Goal: Task Accomplishment & Management: Manage account settings

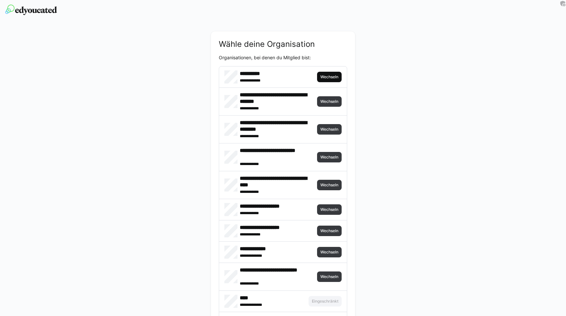
click at [320, 76] on span "Wechseln" at bounding box center [329, 76] width 19 height 5
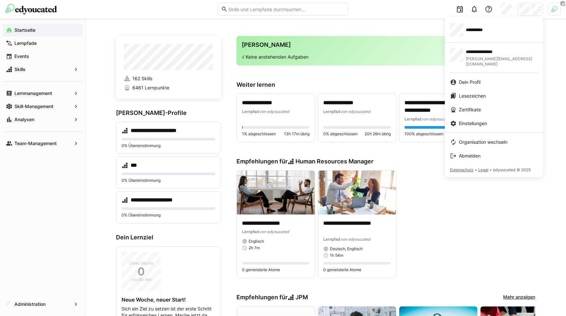
click at [550, 9] on div at bounding box center [283, 158] width 566 height 316
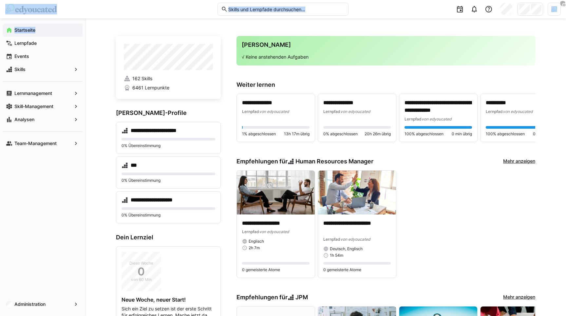
click at [550, 9] on div at bounding box center [553, 9] width 13 height 13
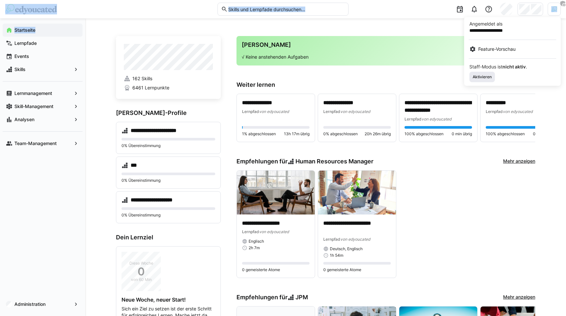
click at [483, 73] on span "Aktivieren" at bounding box center [482, 77] width 26 height 10
click at [426, 27] on div at bounding box center [283, 158] width 566 height 316
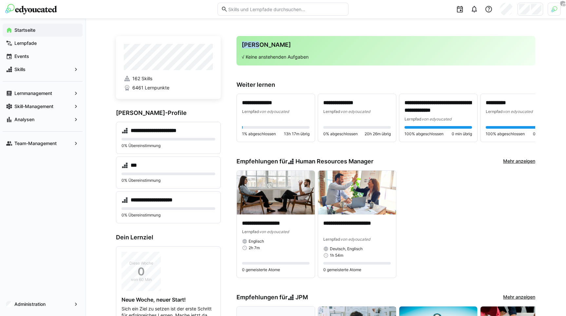
click at [515, 13] on div at bounding box center [457, 9] width 208 height 18
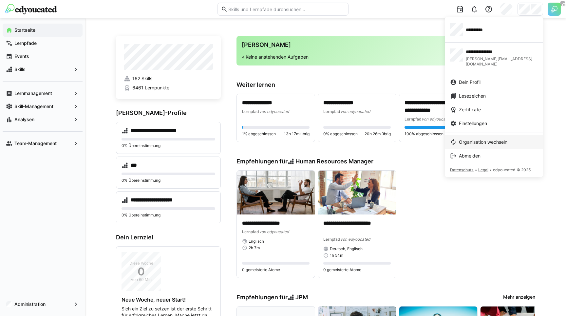
click at [486, 139] on span "Organisation wechseln" at bounding box center [483, 142] width 48 height 7
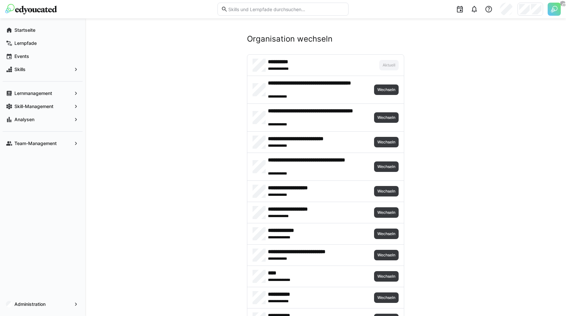
scroll to position [221, 0]
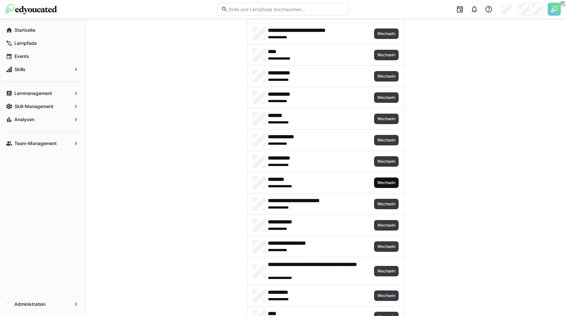
click at [388, 181] on span "Wechseln" at bounding box center [386, 182] width 19 height 5
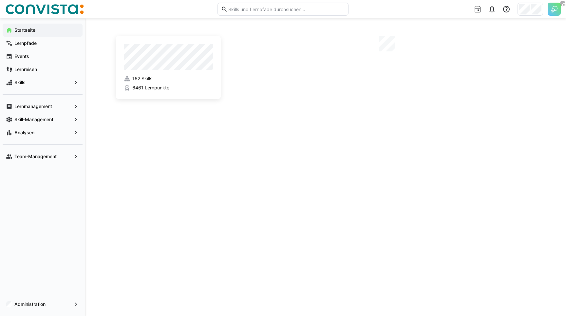
click at [0, 0] on app-navigation-label "Administration" at bounding box center [0, 0] width 0 height 0
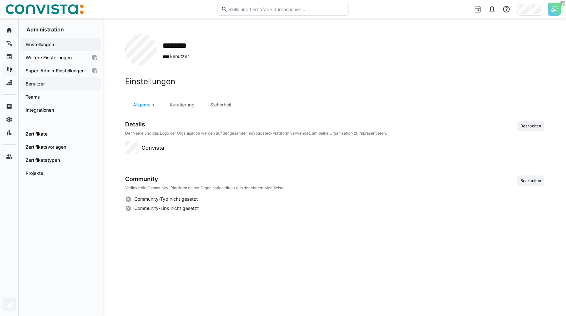
click at [47, 86] on div "Benutzer" at bounding box center [61, 83] width 80 height 13
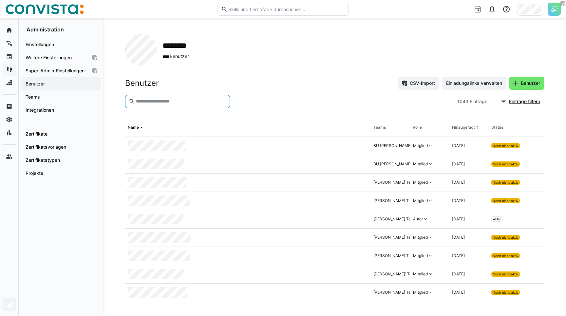
click at [166, 104] on input "text" at bounding box center [180, 102] width 91 height 6
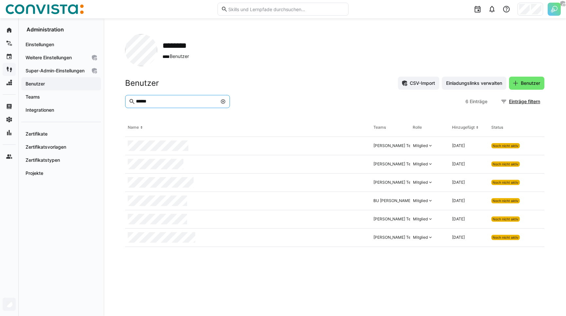
type input "*****"
click at [290, 82] on div "Benutzer CSV-Import Einladungslinks verwalten Benutzer" at bounding box center [334, 83] width 419 height 13
click at [244, 65] on div "******** **** Benutzer" at bounding box center [334, 50] width 419 height 32
click at [282, 38] on div "******** **** Benutzer" at bounding box center [334, 50] width 419 height 32
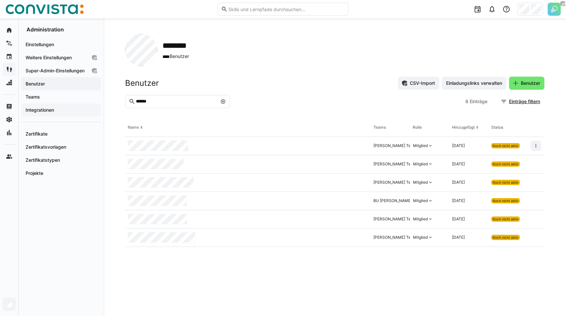
click at [0, 0] on app-navigation-label "Integrationen" at bounding box center [0, 0] width 0 height 0
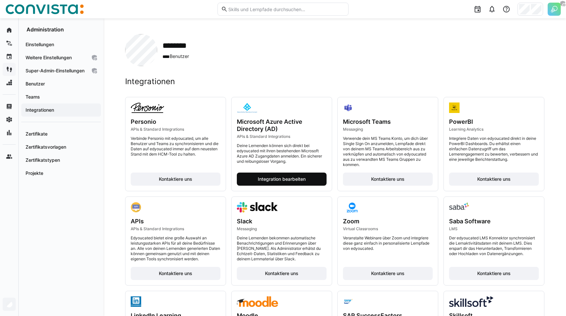
click at [274, 179] on span "Integration bearbeiten" at bounding box center [282, 179] width 50 height 7
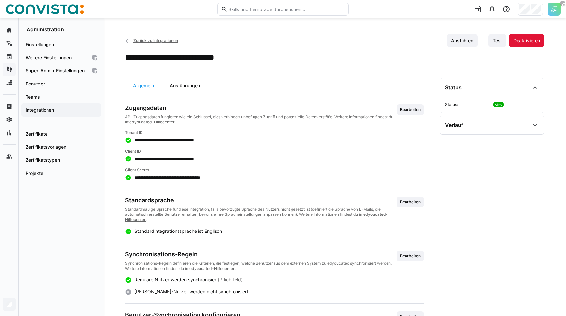
click at [192, 86] on div "Ausführungen" at bounding box center [185, 86] width 46 height 16
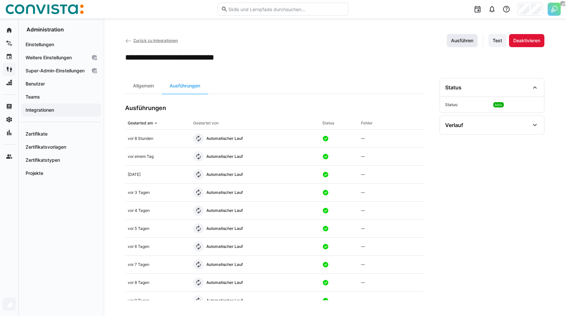
click at [456, 44] on span "Ausführen" at bounding box center [462, 40] width 24 height 7
click at [323, 83] on app-curation-details-toolbar "Allgemein Ausführungen" at bounding box center [274, 86] width 299 height 16
click at [49, 90] on div "Benutzer" at bounding box center [61, 83] width 80 height 13
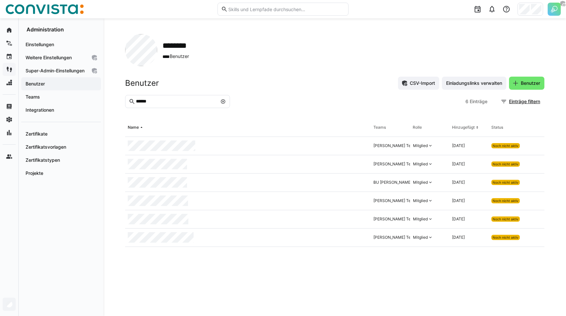
click at [162, 103] on input "*****" at bounding box center [176, 102] width 82 height 6
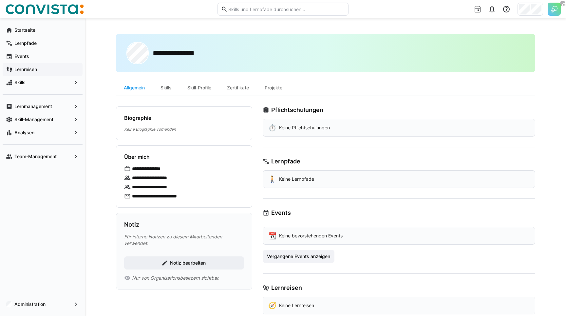
click at [210, 116] on div "Biographie" at bounding box center [184, 118] width 120 height 7
click at [109, 122] on div "**********" at bounding box center [325, 174] width 481 height 312
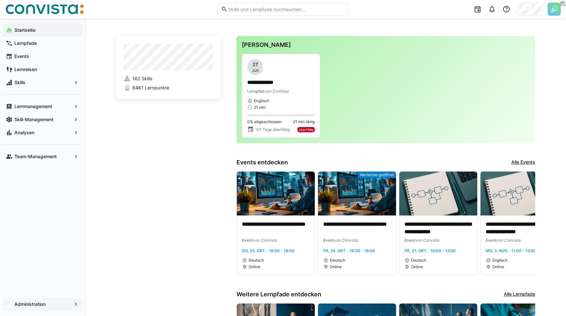
click at [0, 0] on app-navigation-label "Administration" at bounding box center [0, 0] width 0 height 0
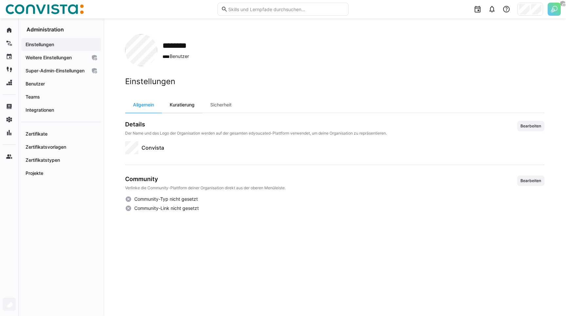
click at [176, 102] on div "Kuratierung" at bounding box center [182, 105] width 41 height 16
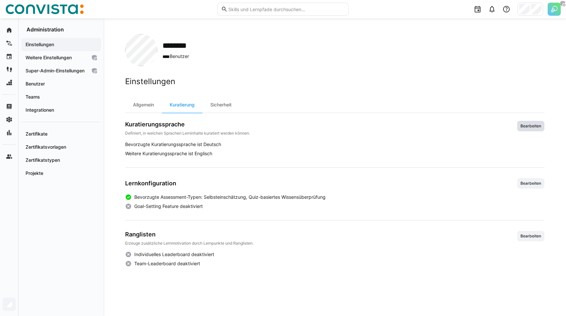
click at [525, 123] on span "Bearbeiten" at bounding box center [531, 125] width 22 height 5
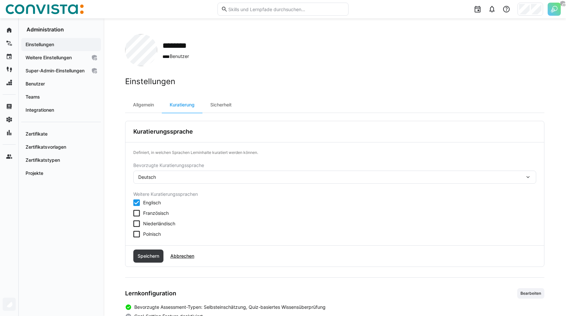
click at [154, 232] on span "Polnisch" at bounding box center [152, 234] width 18 height 7
click at [149, 257] on span "Speichern" at bounding box center [149, 256] width 24 height 7
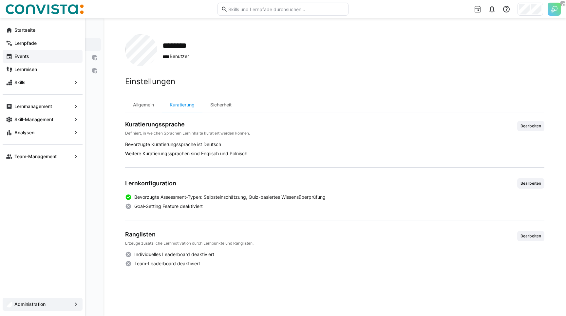
click at [0, 0] on app-navigation-label "Events" at bounding box center [0, 0] width 0 height 0
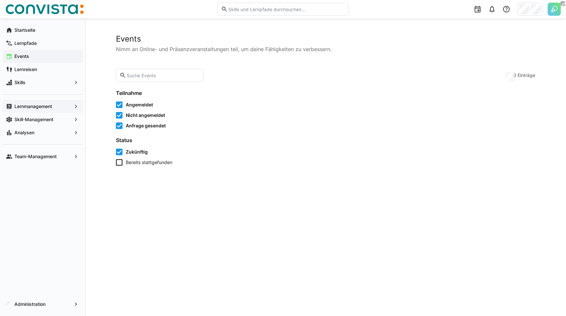
click at [33, 103] on span "Lernmanagement" at bounding box center [42, 106] width 58 height 7
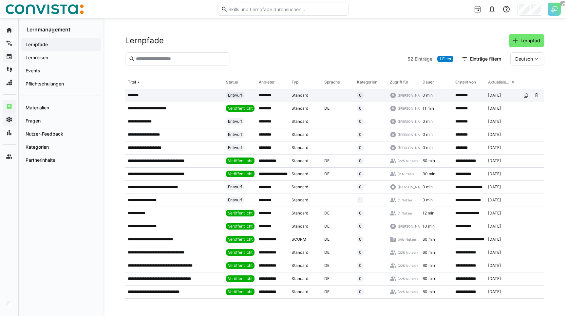
click at [151, 100] on div "*******" at bounding box center [174, 95] width 98 height 13
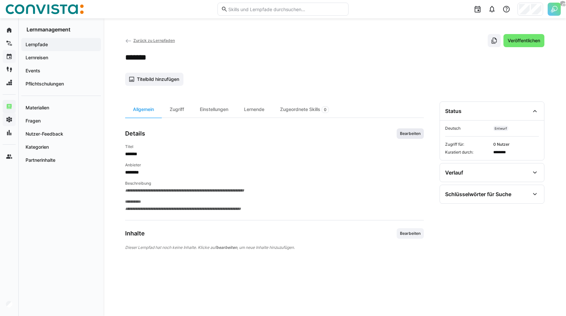
click at [405, 134] on span "Bearbeiten" at bounding box center [410, 133] width 22 height 5
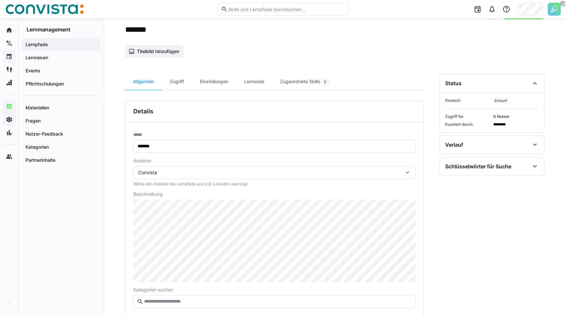
scroll to position [114, 0]
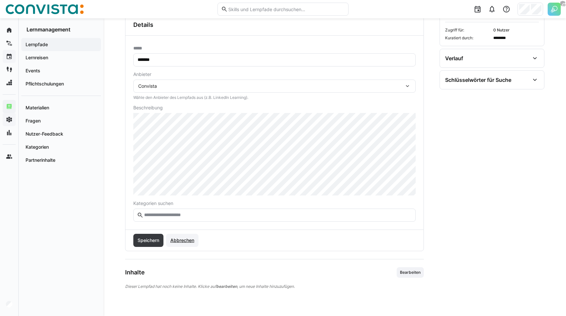
click at [175, 243] on span "Abbrechen" at bounding box center [182, 240] width 26 height 7
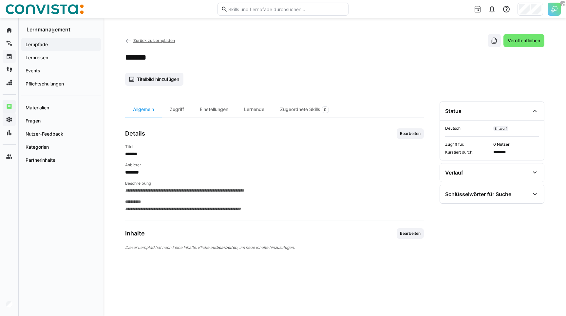
scroll to position [0, 0]
click at [127, 40] on eds-icon at bounding box center [128, 41] width 7 height 7
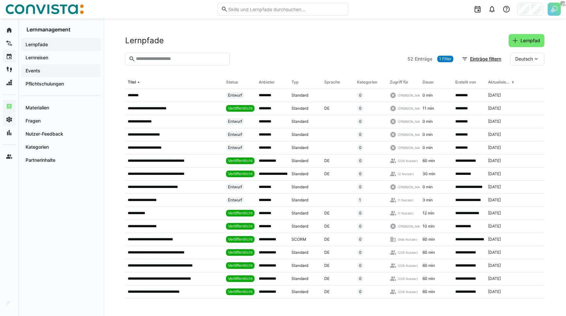
click at [48, 71] on span "Events" at bounding box center [61, 70] width 73 height 7
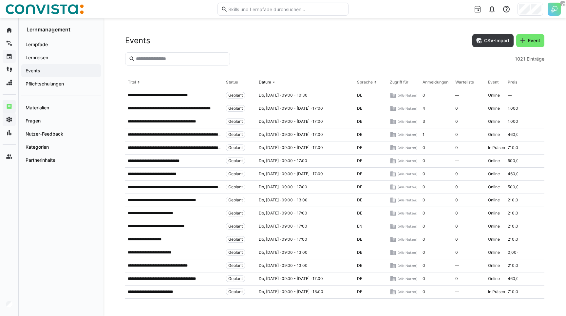
click at [146, 101] on div "**********" at bounding box center [174, 95] width 98 height 13
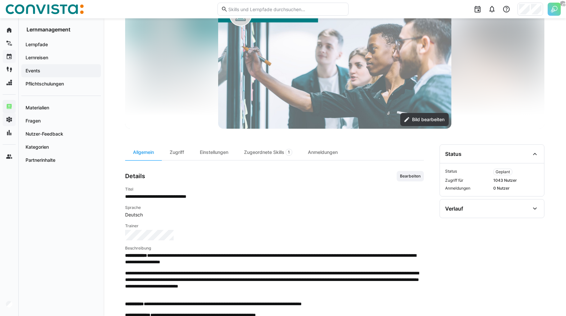
scroll to position [84, 0]
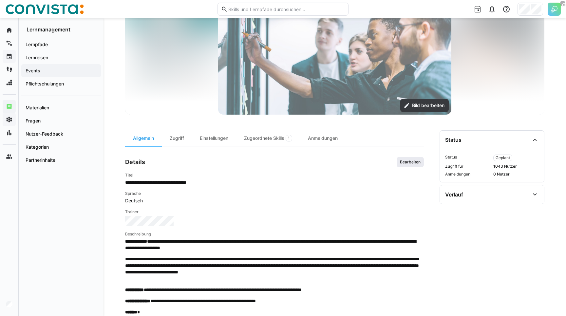
click at [409, 163] on span "Bearbeiten" at bounding box center [410, 161] width 22 height 5
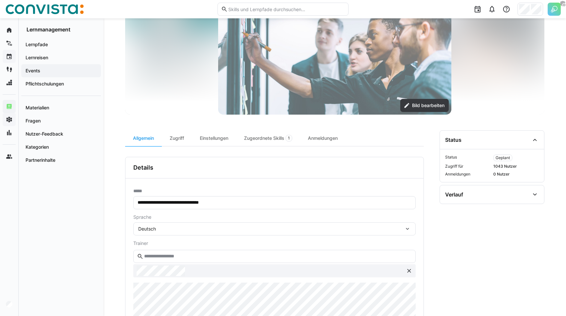
click at [202, 225] on div "Deutsch" at bounding box center [274, 228] width 282 height 13
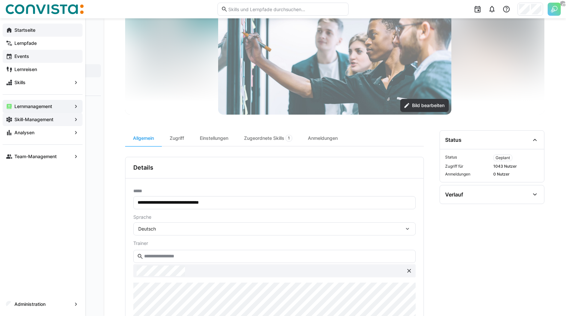
click at [10, 31] on eds-icon at bounding box center [9, 30] width 7 height 7
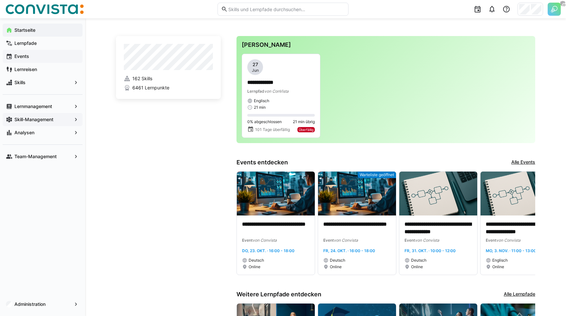
click at [125, 124] on app-home-left "162 Skills 6461 Lernpunkte" at bounding box center [168, 228] width 105 height 384
